Goal: Information Seeking & Learning: Learn about a topic

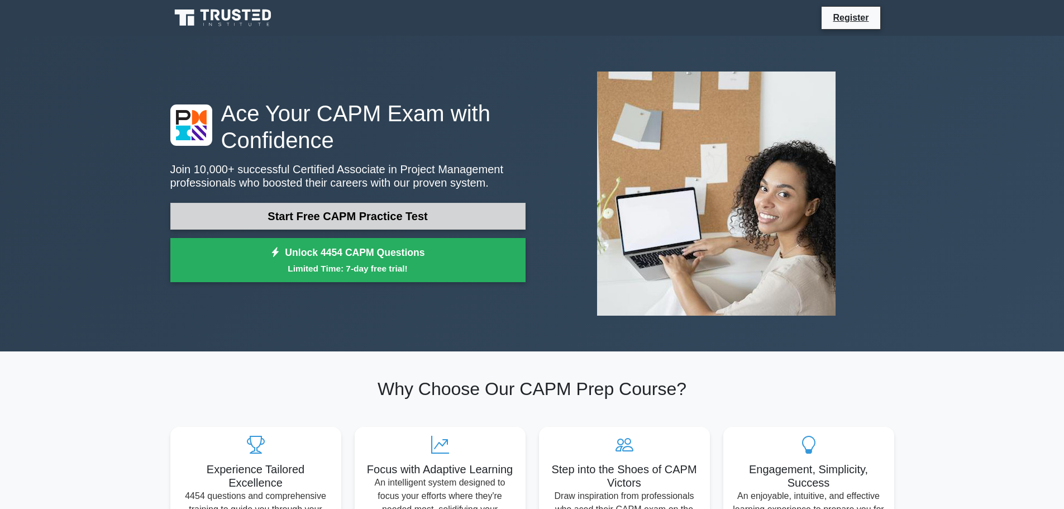
click at [341, 221] on link "Start Free CAPM Practice Test" at bounding box center [347, 216] width 355 height 27
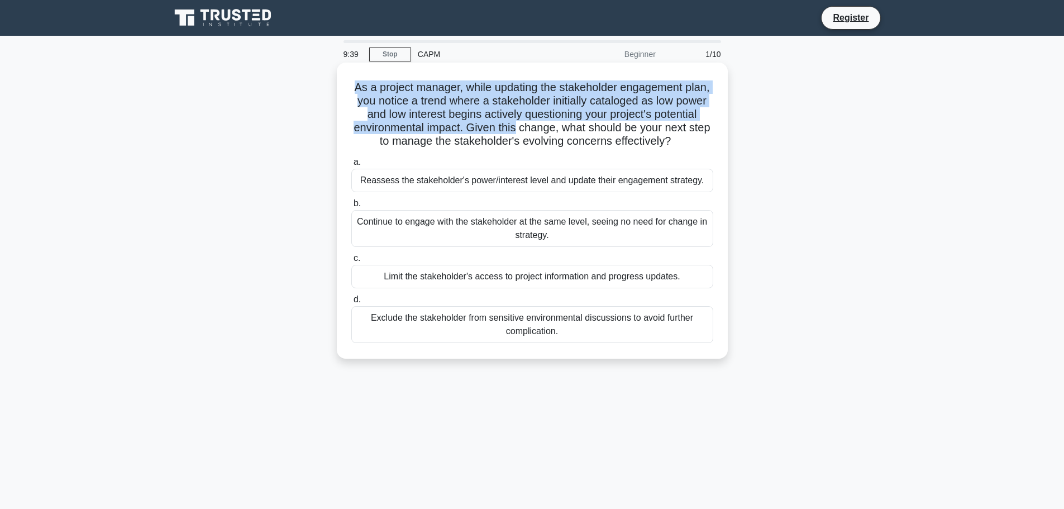
drag, startPoint x: 363, startPoint y: 89, endPoint x: 579, endPoint y: 127, distance: 219.4
click at [579, 127] on h5 "As a project manager, while updating the stakeholder engagement plan, you notic…" at bounding box center [532, 114] width 364 height 68
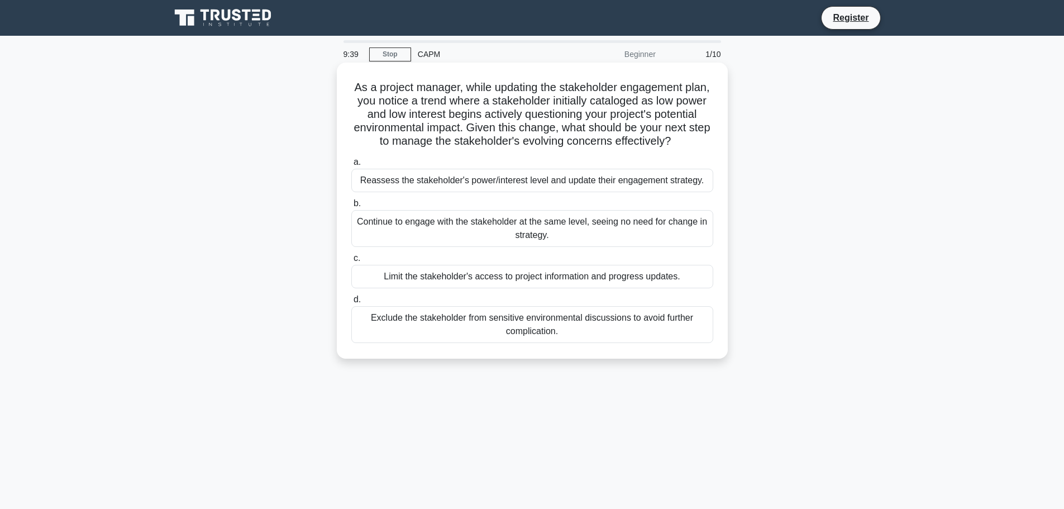
click at [572, 149] on h5 "As a project manager, while updating the stakeholder engagement plan, you notic…" at bounding box center [532, 114] width 364 height 68
click at [544, 192] on div "Reassess the stakeholder's power/interest level and update their engagement str…" at bounding box center [532, 180] width 362 height 23
click at [351, 166] on input "a. Reassess the stakeholder's power/interest level and update their engagement …" at bounding box center [351, 162] width 0 height 7
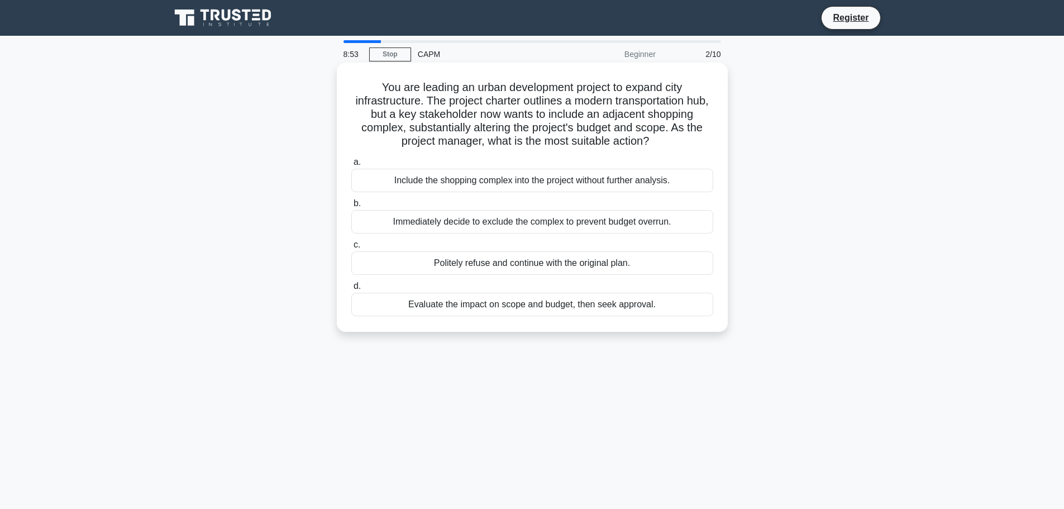
click at [429, 305] on div "Evaluate the impact on scope and budget, then seek approval." at bounding box center [532, 304] width 362 height 23
click at [351, 290] on input "d. Evaluate the impact on scope and budget, then seek approval." at bounding box center [351, 286] width 0 height 7
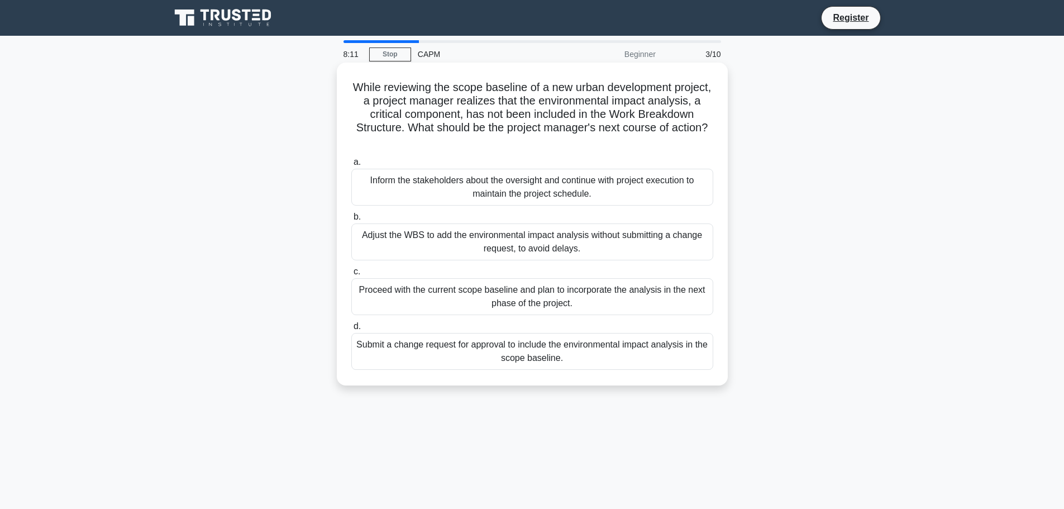
click at [426, 356] on div "Submit a change request for approval to include the environmental impact analys…" at bounding box center [532, 351] width 362 height 37
click at [351, 330] on input "d. Submit a change request for approval to include the environmental impact ana…" at bounding box center [351, 326] width 0 height 7
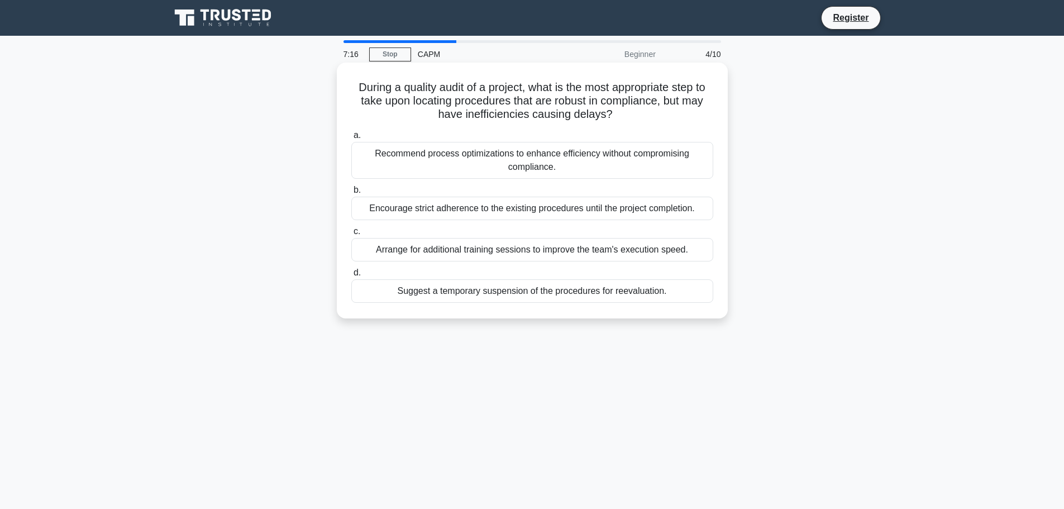
click at [552, 211] on div "Encourage strict adherence to the existing procedures until the project complet…" at bounding box center [532, 208] width 362 height 23
click at [428, 209] on div "Encourage strict adherence to the existing procedures until the project complet…" at bounding box center [532, 208] width 362 height 23
click at [351, 194] on input "b. Encourage strict adherence to the existing procedures until the project comp…" at bounding box center [351, 189] width 0 height 7
